Goal: Information Seeking & Learning: Learn about a topic

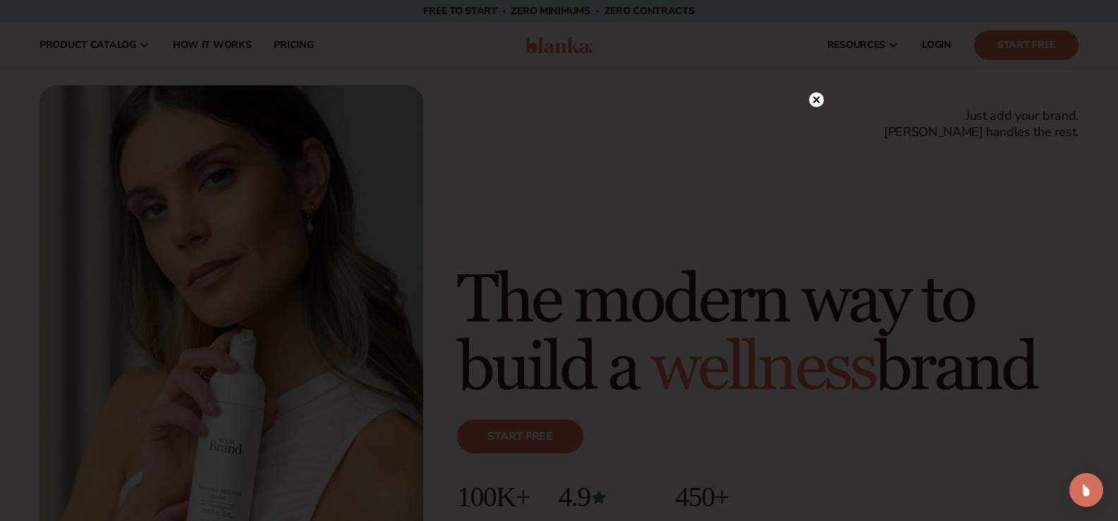
click at [816, 98] on circle at bounding box center [816, 99] width 15 height 15
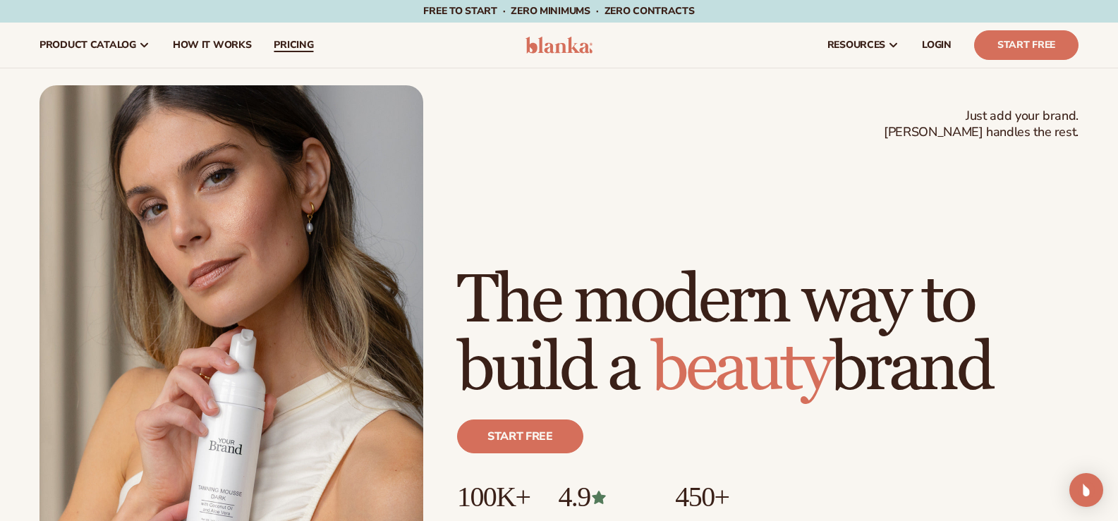
click at [297, 47] on span "pricing" at bounding box center [293, 44] width 39 height 11
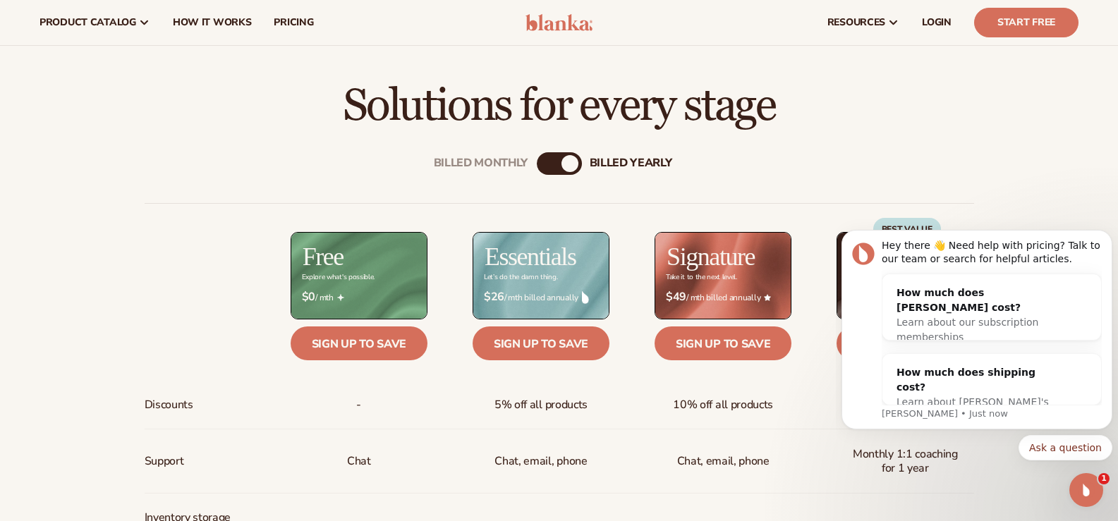
scroll to position [414, 0]
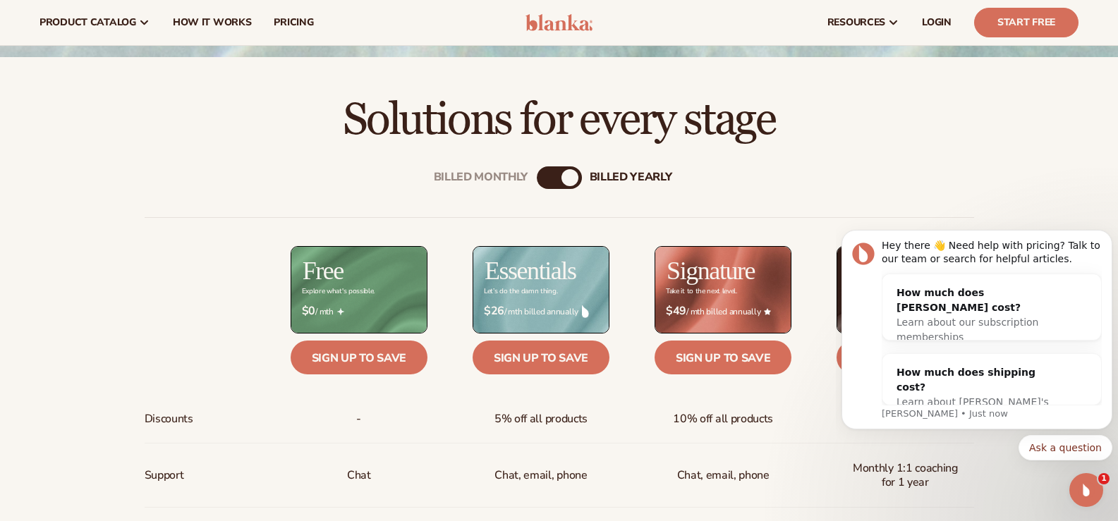
click at [546, 173] on div "Billed Monthly" at bounding box center [545, 177] width 17 height 17
click at [566, 176] on div "billed Yearly" at bounding box center [573, 177] width 17 height 17
click at [1105, 236] on icon "Dismiss notification" at bounding box center [1108, 234] width 8 height 8
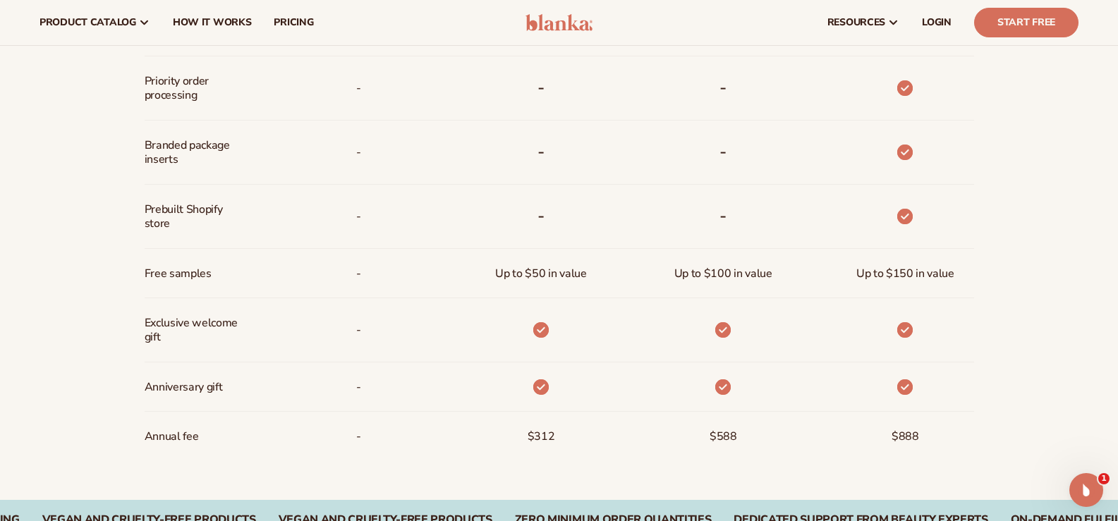
scroll to position [978, 0]
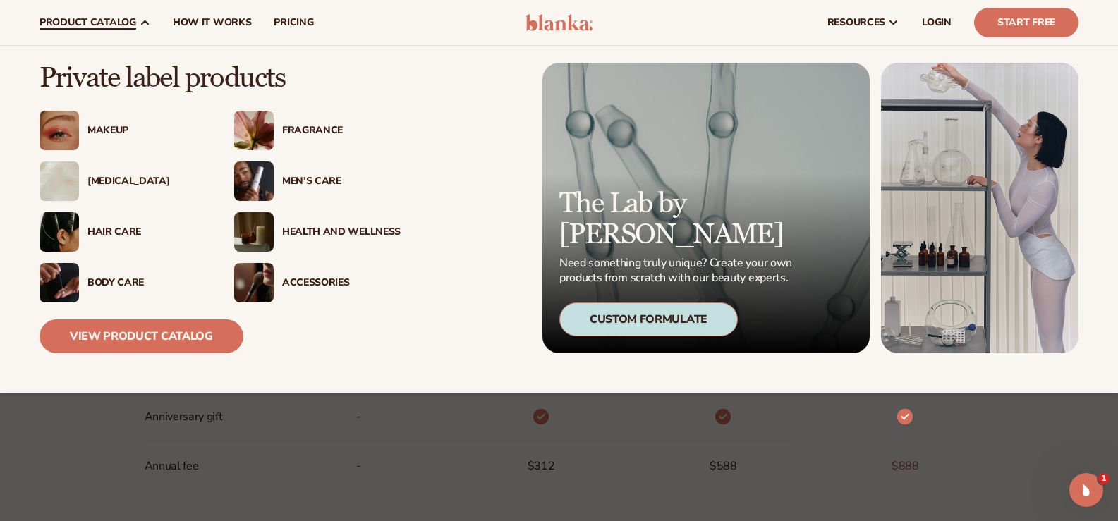
click at [310, 285] on div "Accessories" at bounding box center [341, 283] width 118 height 12
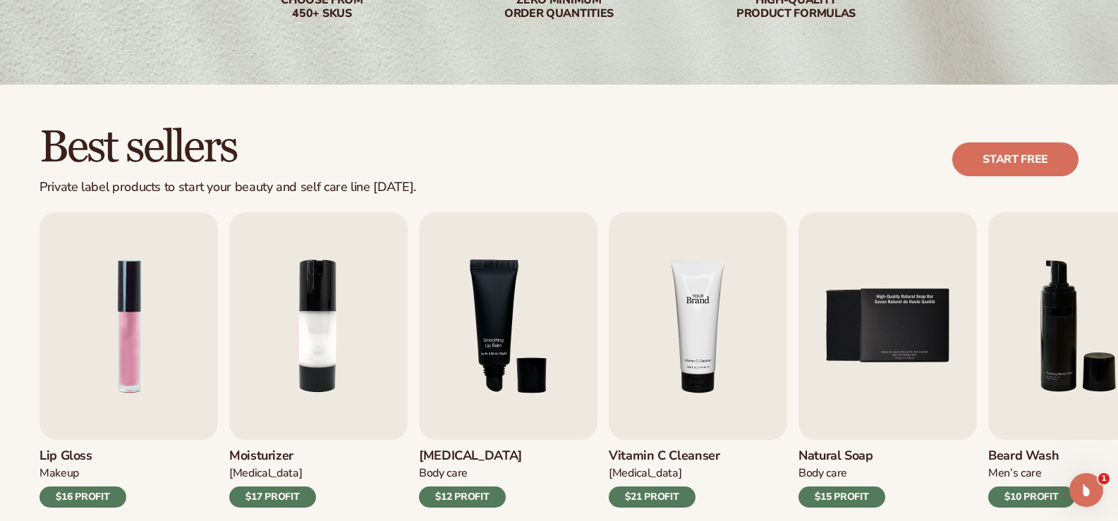
scroll to position [353, 0]
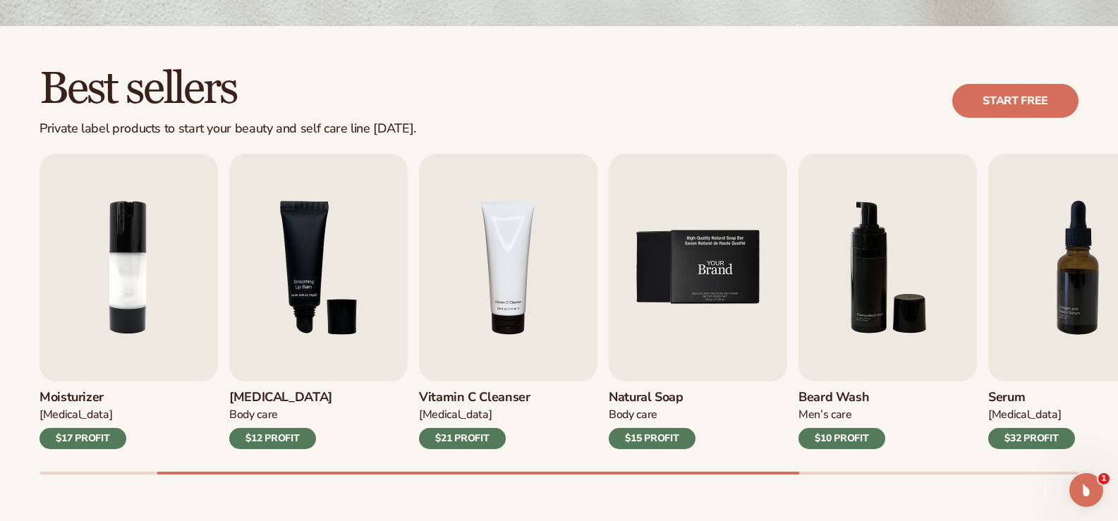
click at [731, 276] on img "5 / 9" at bounding box center [697, 268] width 178 height 228
click at [688, 290] on img "5 / 9" at bounding box center [697, 268] width 178 height 228
click at [639, 399] on h3 "Natural Soap" at bounding box center [651, 398] width 87 height 16
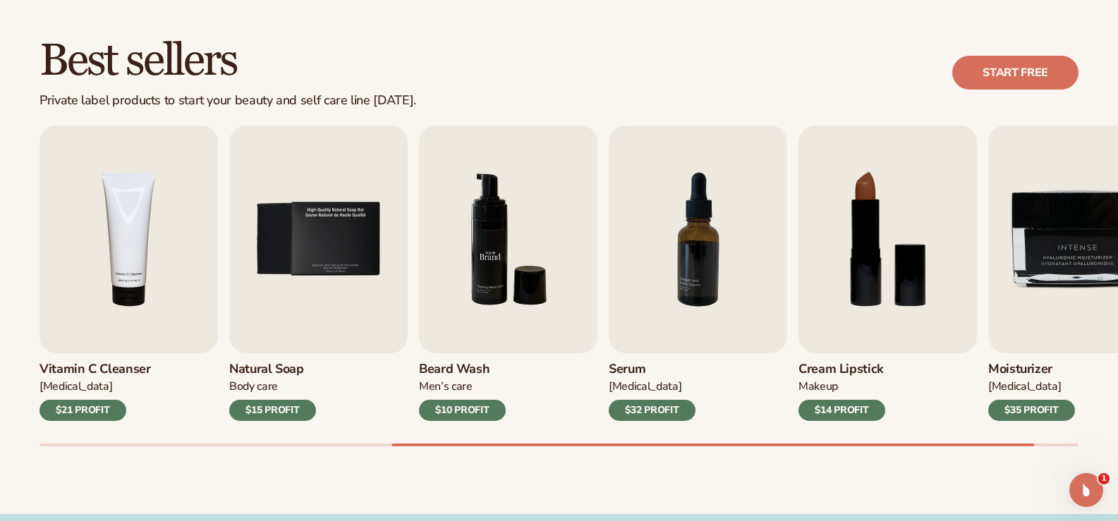
scroll to position [423, 0]
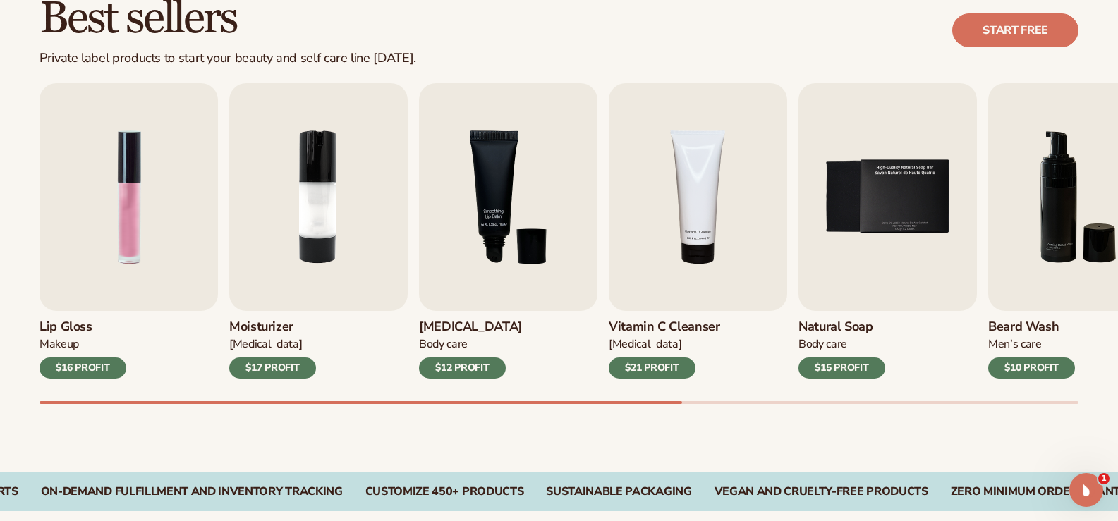
click at [279, 401] on div at bounding box center [558, 402] width 1039 height 3
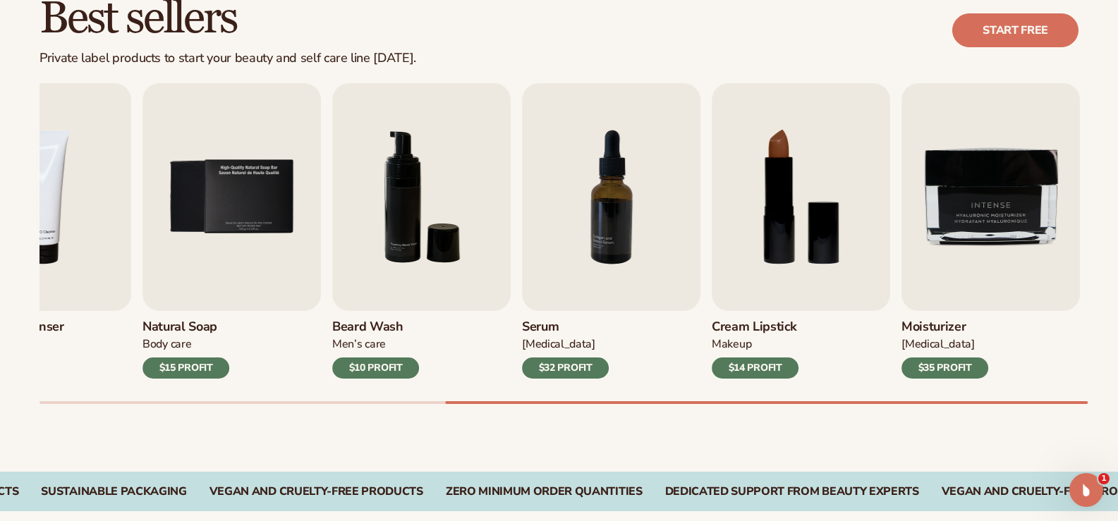
click at [766, 401] on div at bounding box center [558, 402] width 1039 height 3
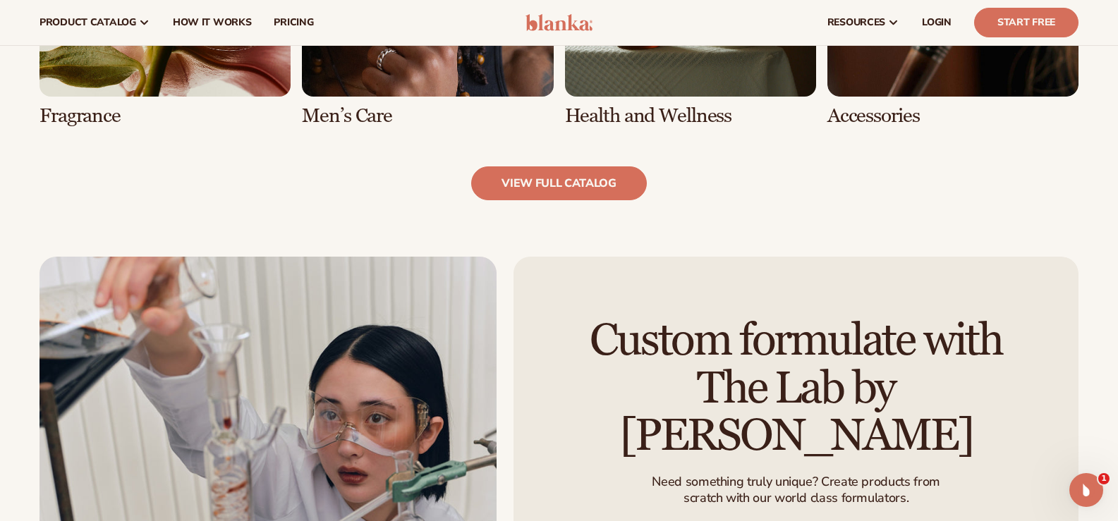
scroll to position [1410, 0]
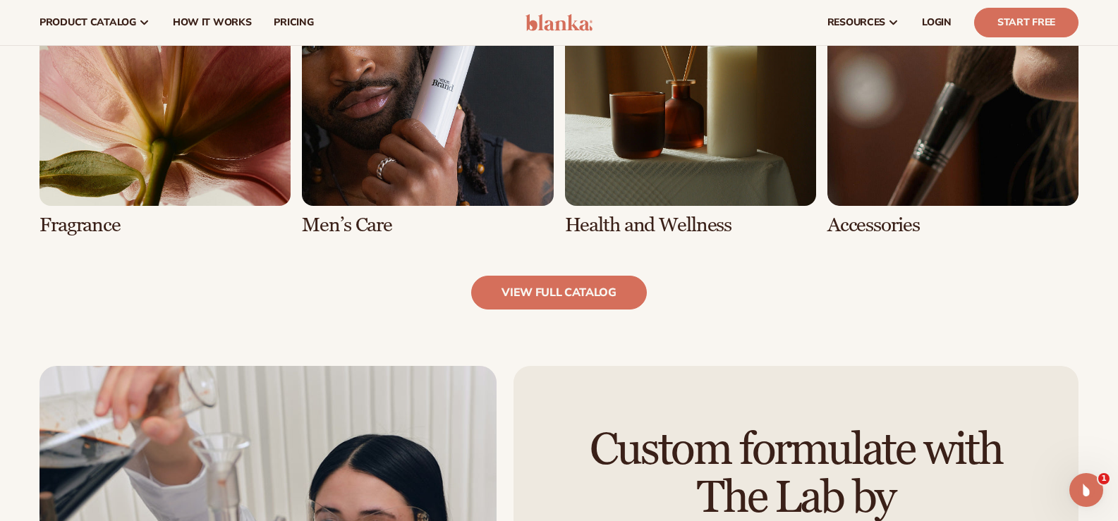
click at [881, 226] on link "8 / 8" at bounding box center [952, 95] width 251 height 281
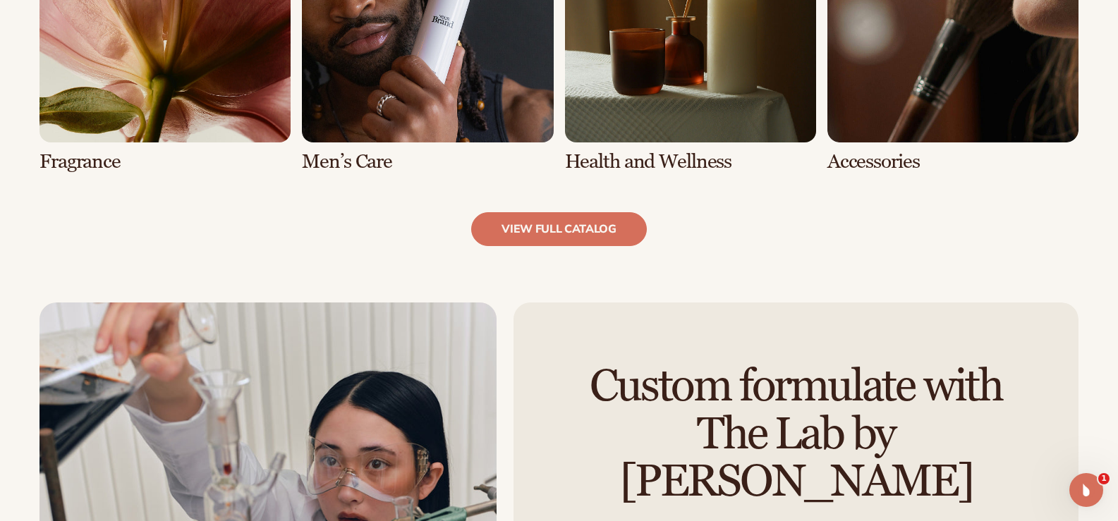
scroll to position [1551, 0]
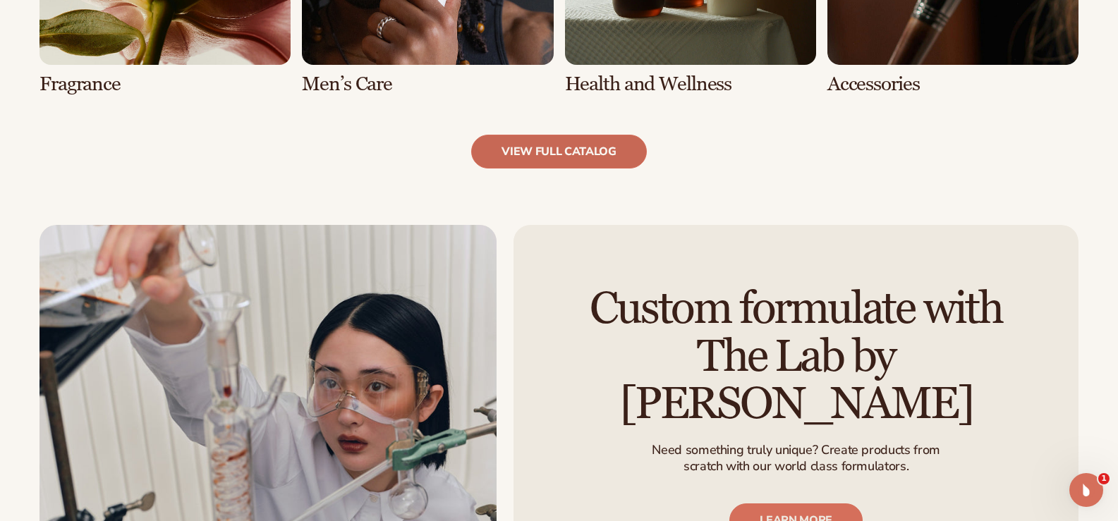
click at [565, 159] on link "view full catalog" at bounding box center [559, 152] width 176 height 34
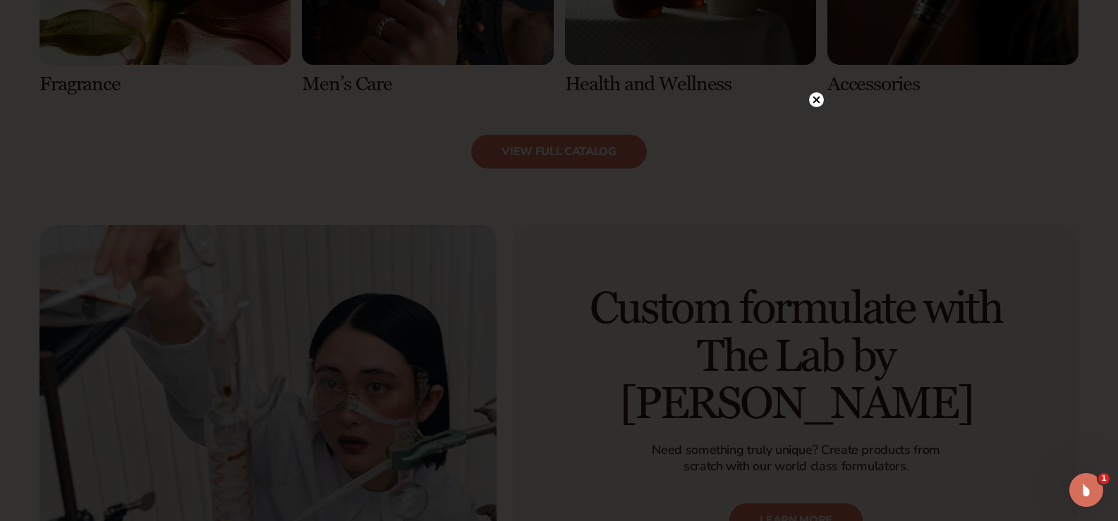
click at [815, 104] on circle at bounding box center [816, 99] width 15 height 15
